Goal: Transaction & Acquisition: Purchase product/service

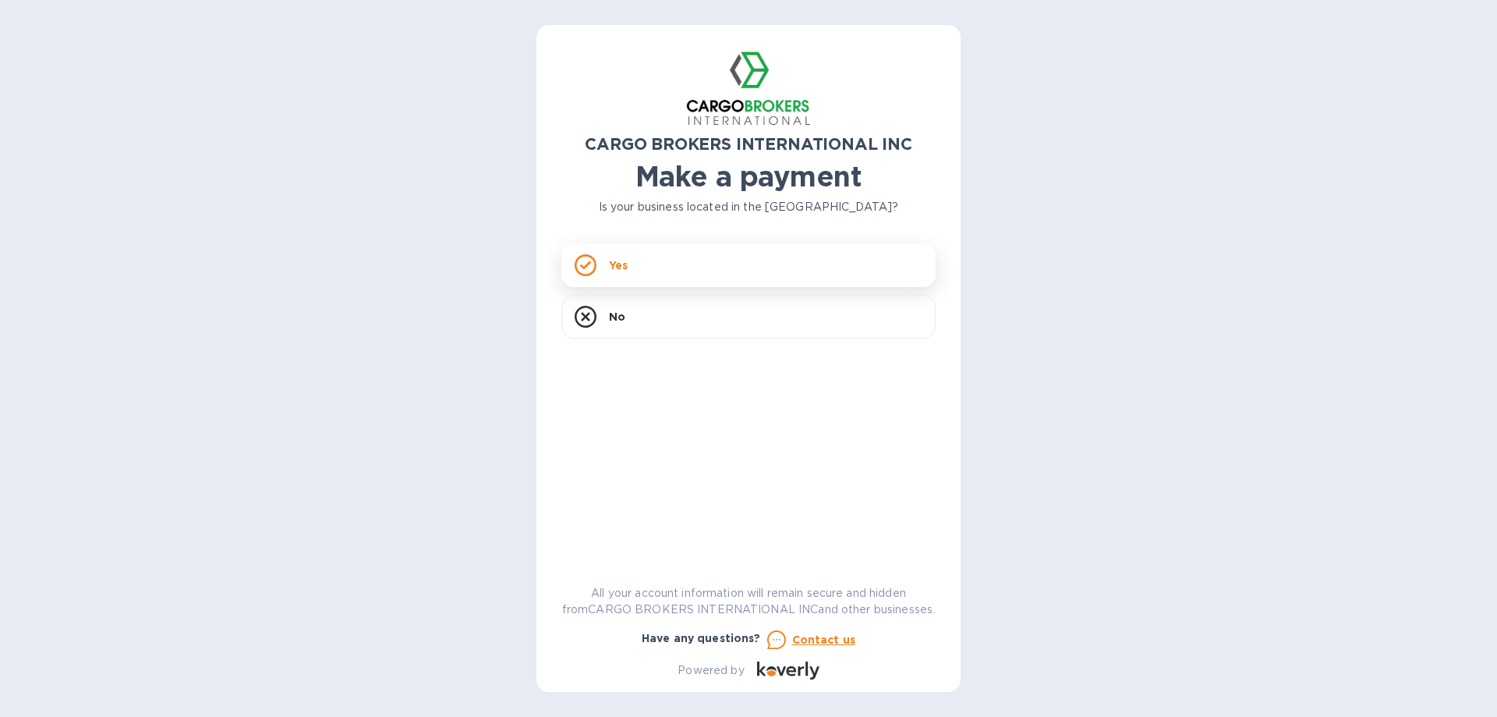
click at [685, 262] on div "Yes" at bounding box center [749, 265] width 374 height 44
click at [646, 257] on div "Yes" at bounding box center [749, 265] width 374 height 44
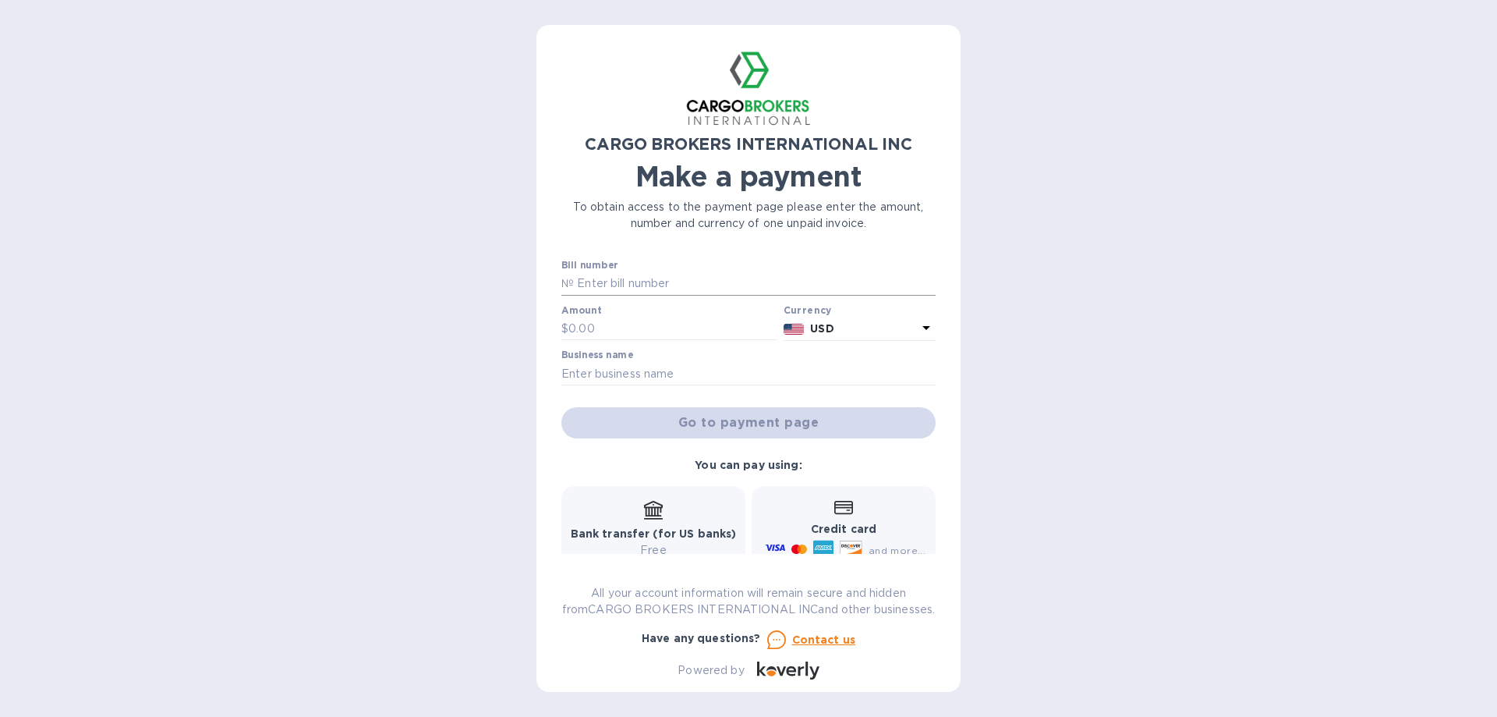
click at [626, 284] on input "text" at bounding box center [755, 283] width 362 height 23
type input "17590,17605"
click at [583, 328] on input "text" at bounding box center [673, 328] width 209 height 23
type input "1,257.00"
click at [682, 371] on input "text" at bounding box center [749, 373] width 374 height 23
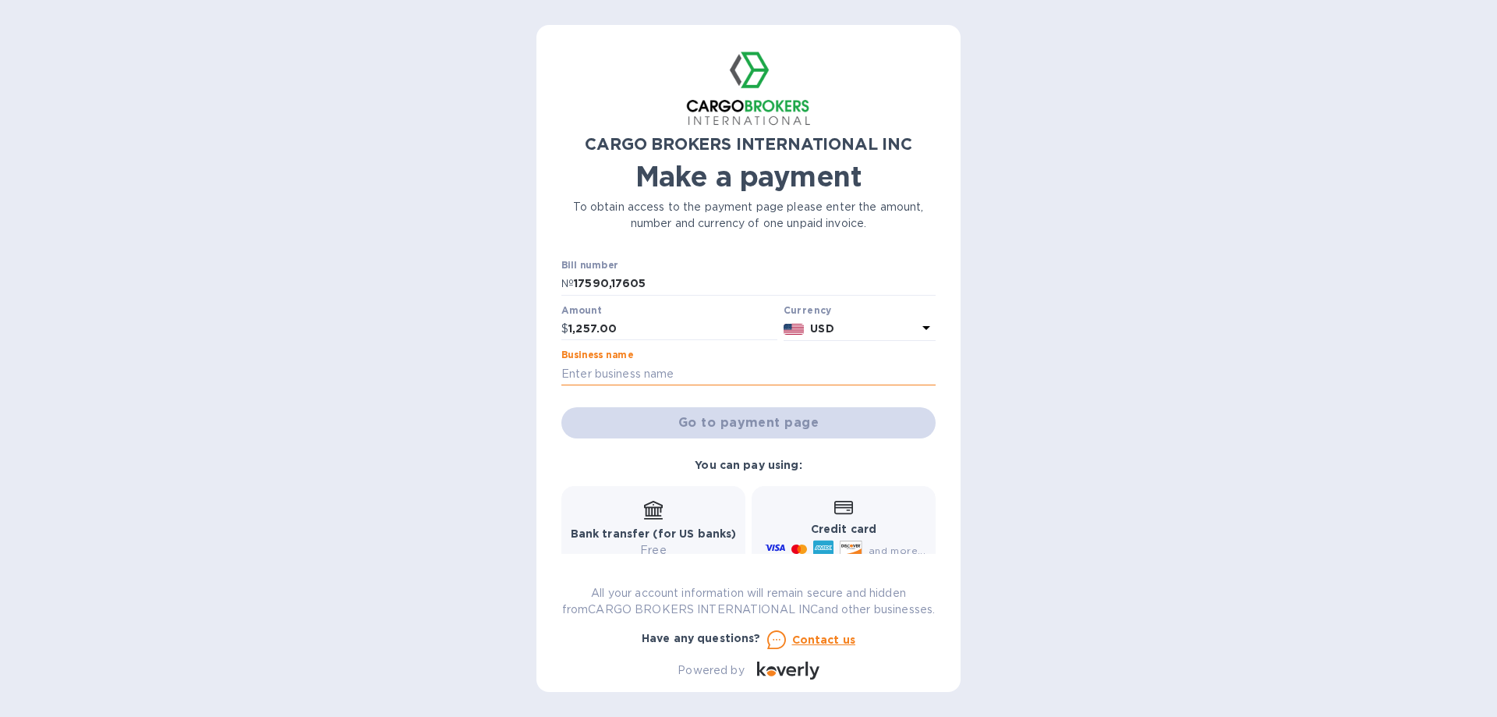
type input "f"
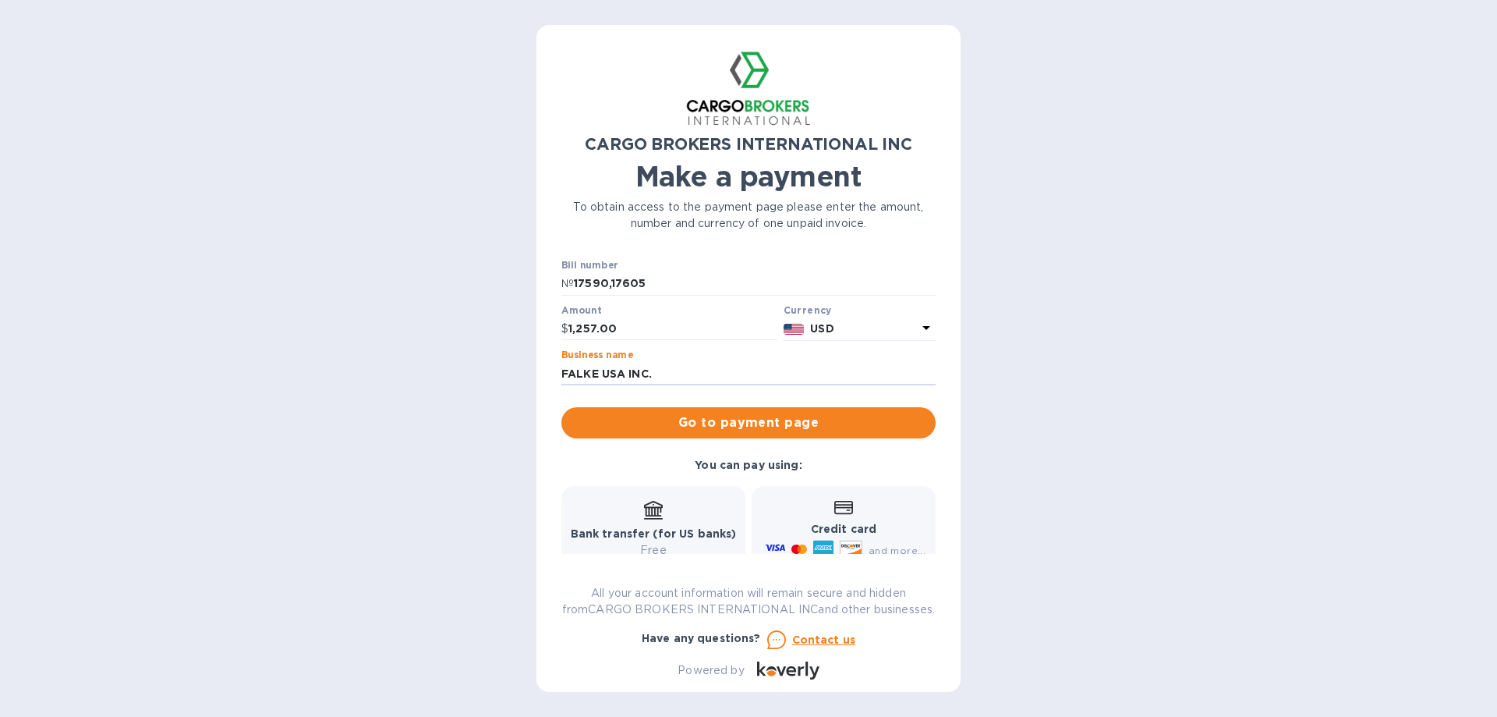
type input "FALKE USA INC."
click at [1091, 400] on div "CARGO BROKERS INTERNATIONAL INC Make a payment To obtain access to the payment …" at bounding box center [748, 358] width 1497 height 717
click at [851, 420] on span "Go to payment page" at bounding box center [748, 422] width 349 height 19
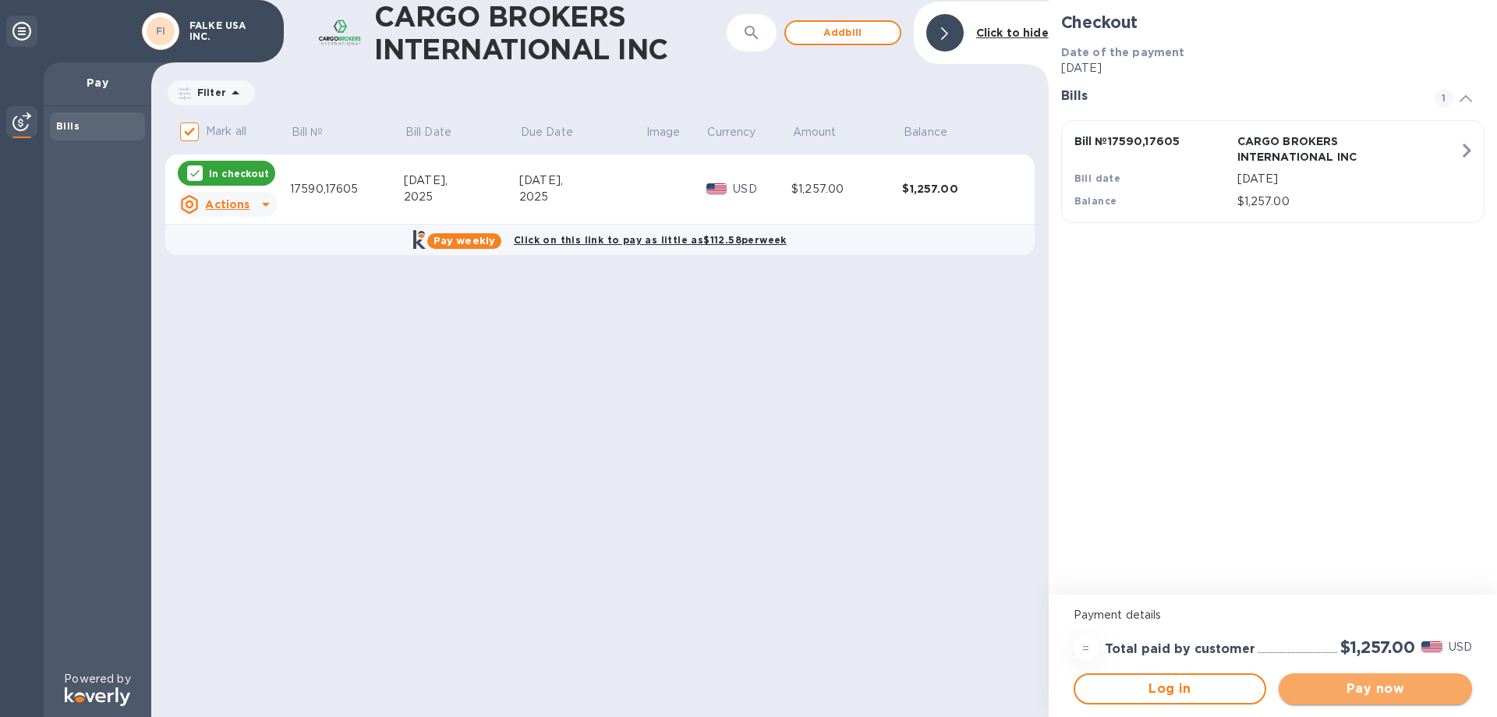
click at [1405, 688] on span "Pay now" at bounding box center [1375, 688] width 168 height 19
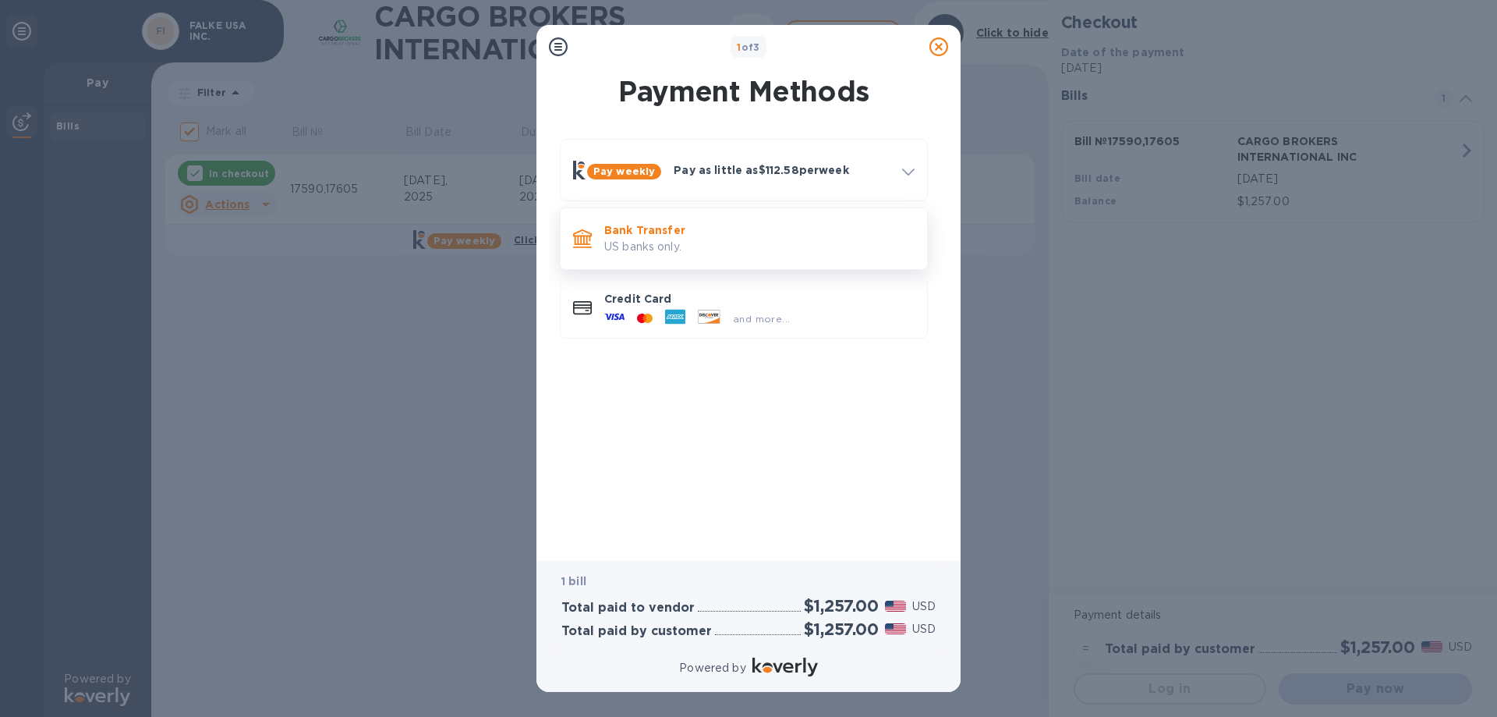
click at [764, 239] on p "US banks only." at bounding box center [759, 247] width 310 height 16
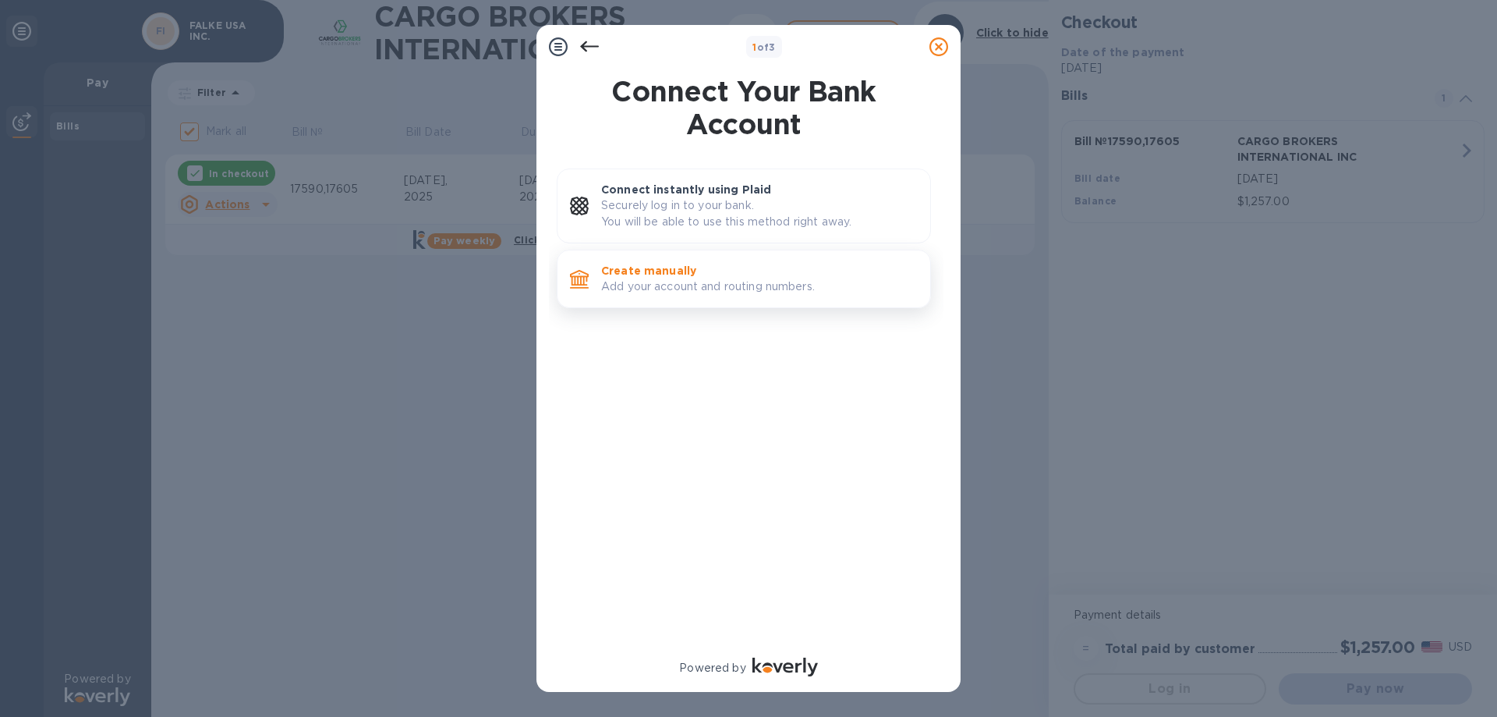
click at [752, 275] on p "Create manually" at bounding box center [759, 271] width 317 height 16
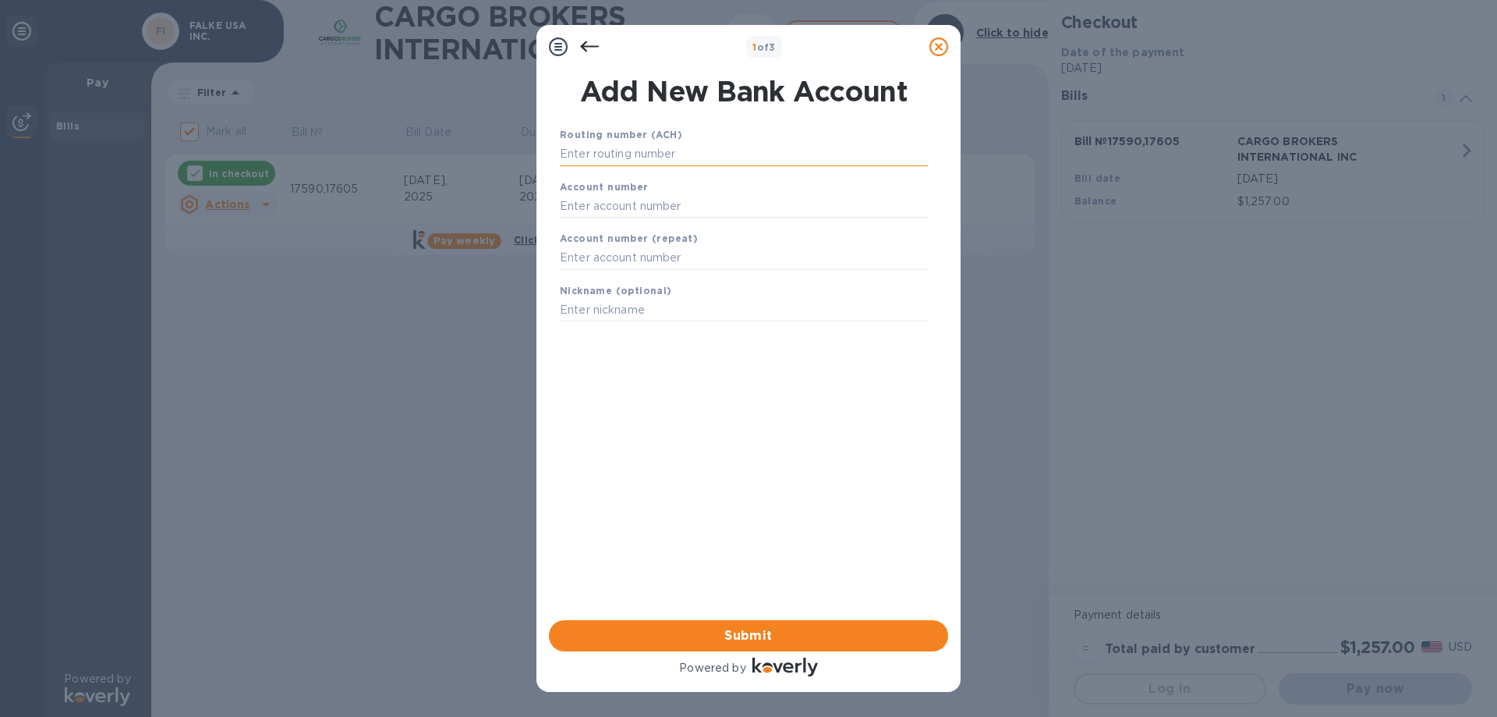
click at [585, 145] on input "text" at bounding box center [744, 154] width 368 height 23
type input "053100300"
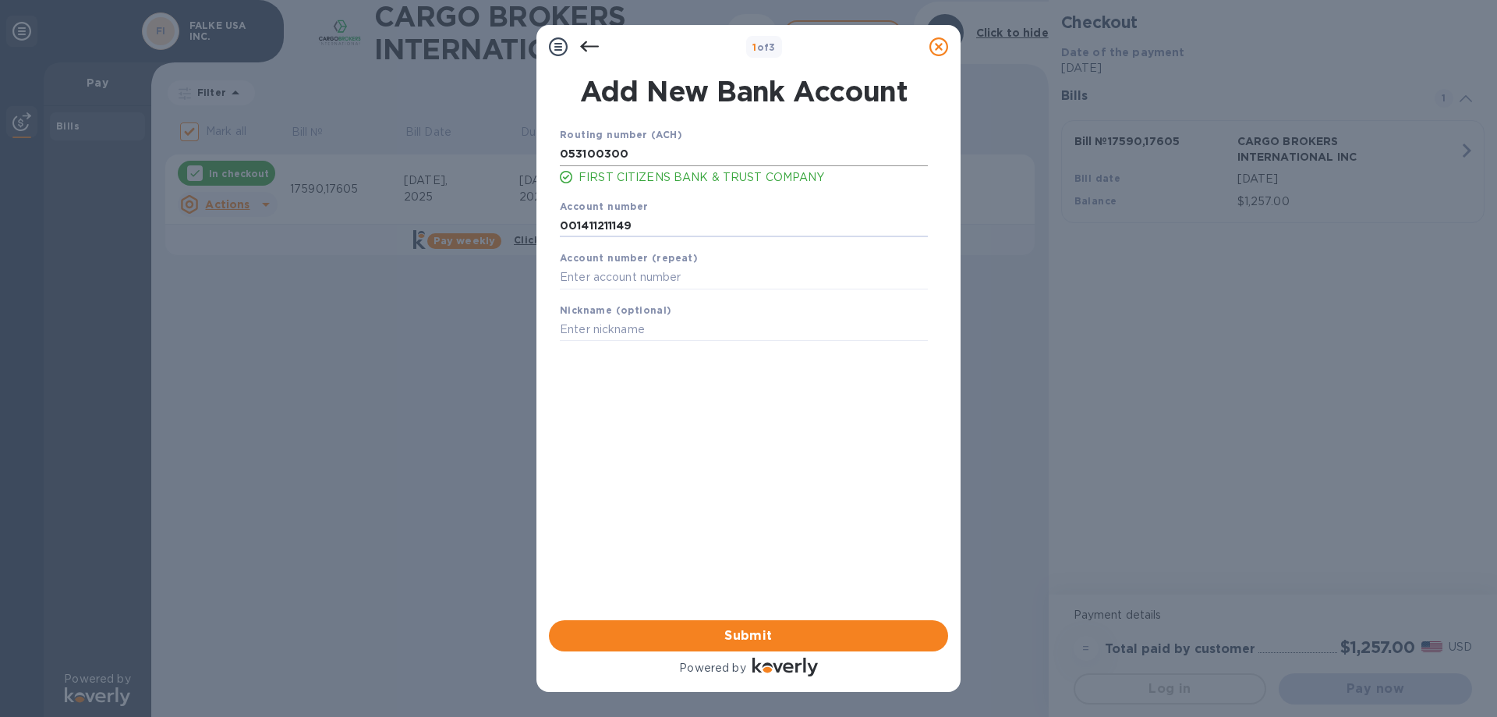
type input "001411211149"
type input "00141121149"
type input "FCB"
drag, startPoint x: 636, startPoint y: 279, endPoint x: 558, endPoint y: 279, distance: 77.2
click at [558, 279] on div "Account number (repeat) 00141121149" at bounding box center [744, 269] width 381 height 52
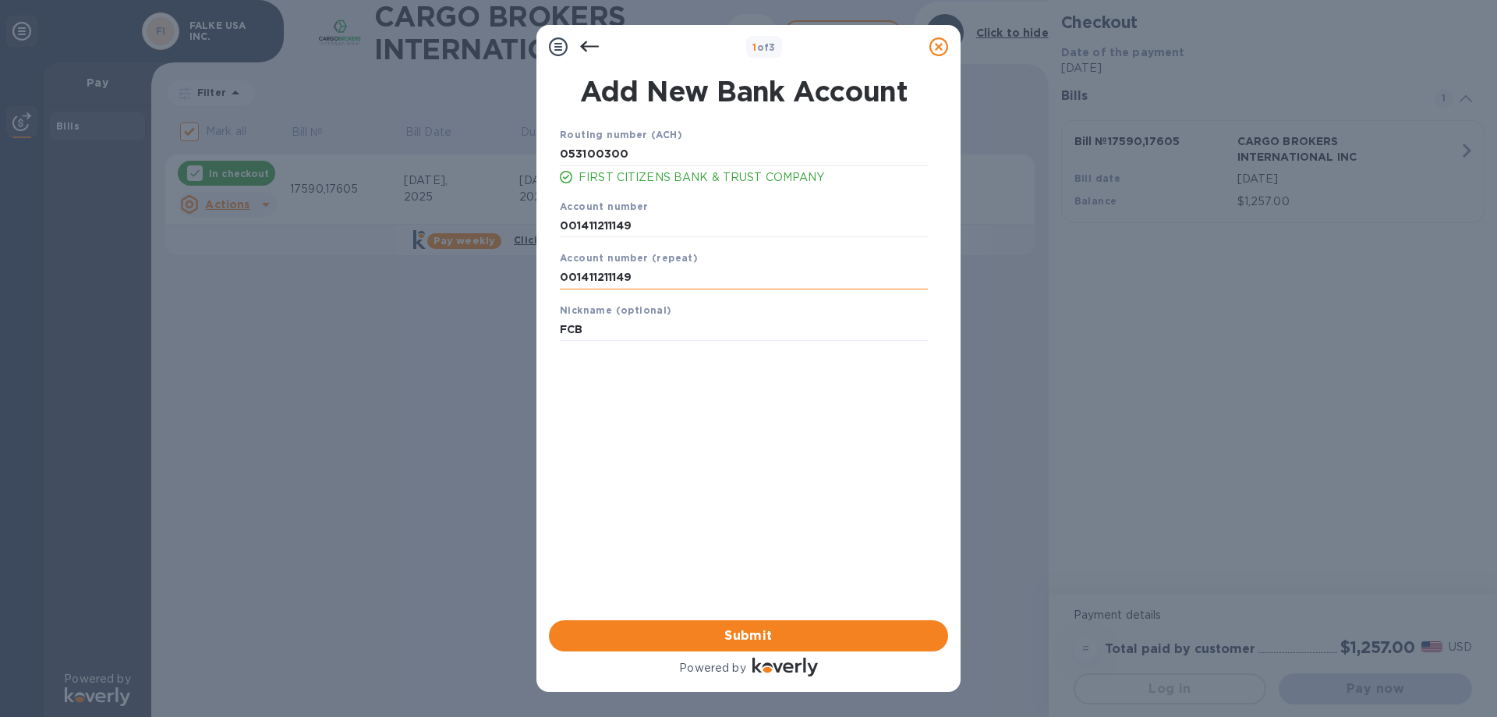
type input "001411211149"
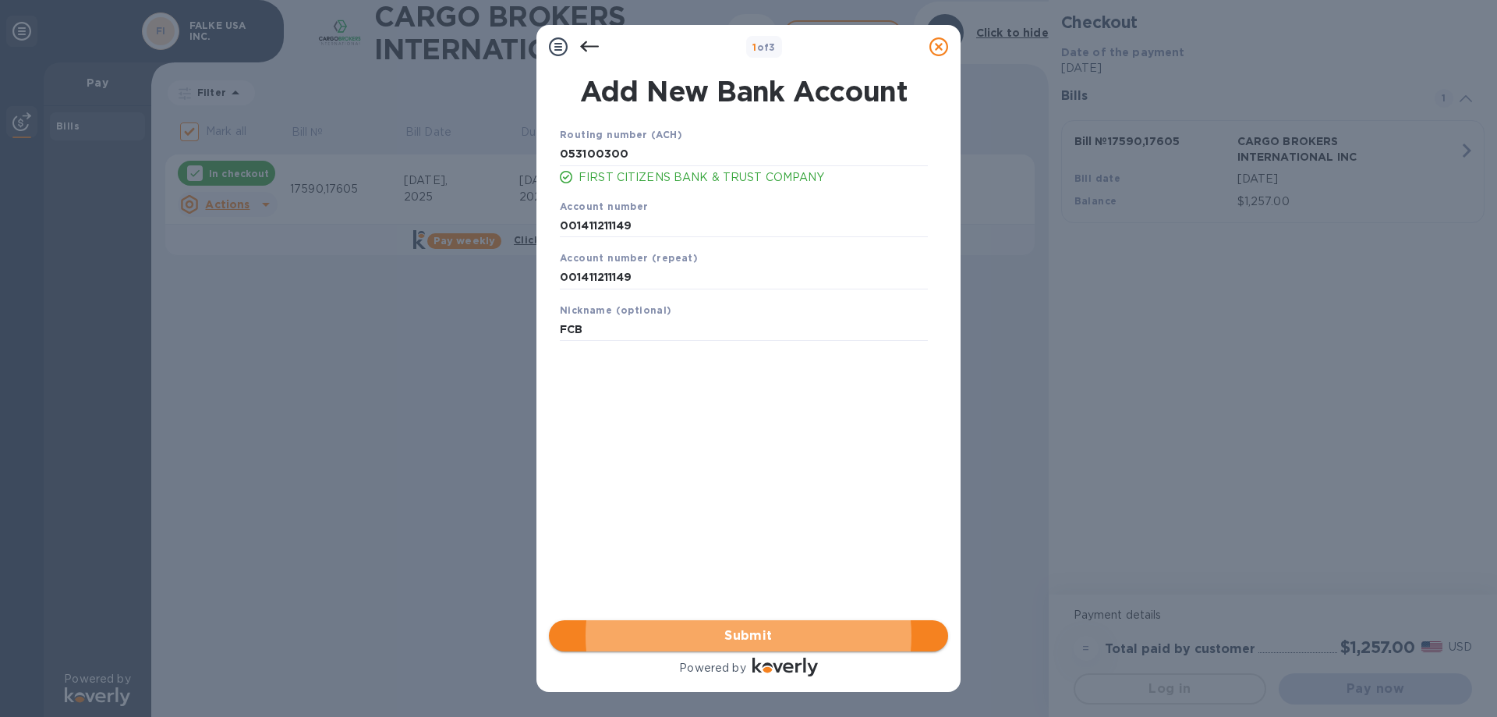
click at [733, 643] on span "Submit" at bounding box center [749, 635] width 374 height 19
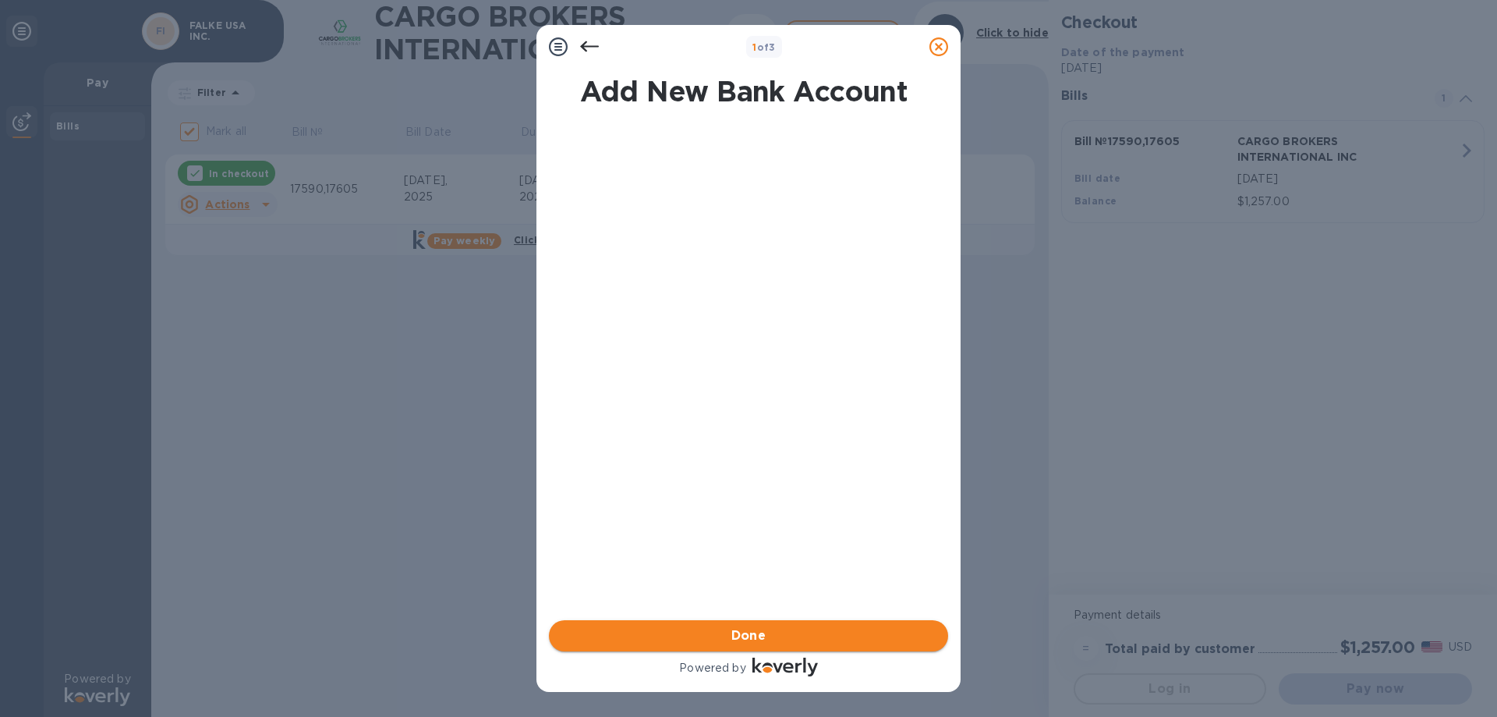
click at [733, 639] on span "Done" at bounding box center [749, 635] width 35 height 19
